Goal: Task Accomplishment & Management: Manage account settings

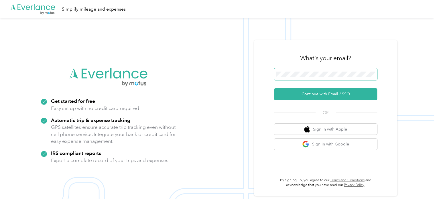
click at [316, 70] on span at bounding box center [325, 74] width 103 height 12
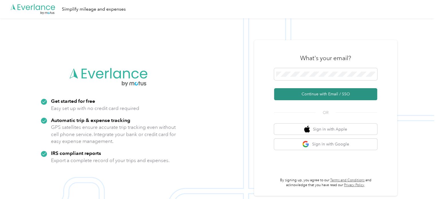
click at [299, 96] on button "Continue with Email / SSO" at bounding box center [325, 94] width 103 height 12
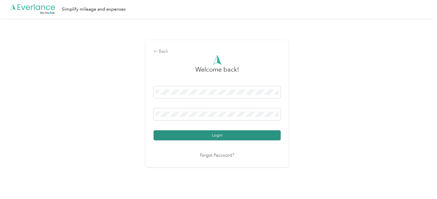
click at [226, 134] on button "Login" at bounding box center [216, 135] width 127 height 10
